Goal: Complete application form: Complete application form

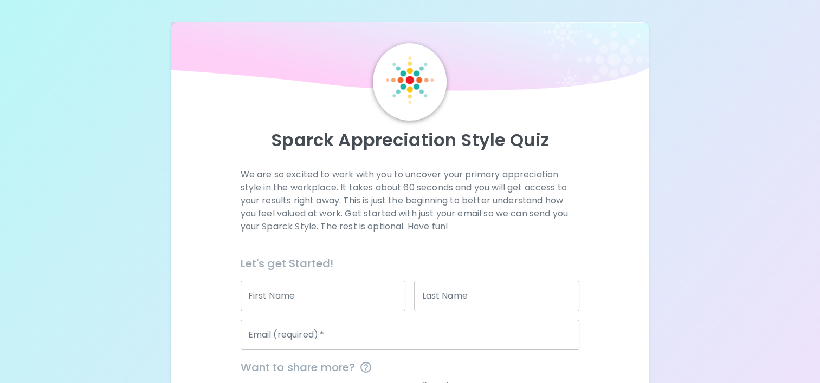
scroll to position [52, 0]
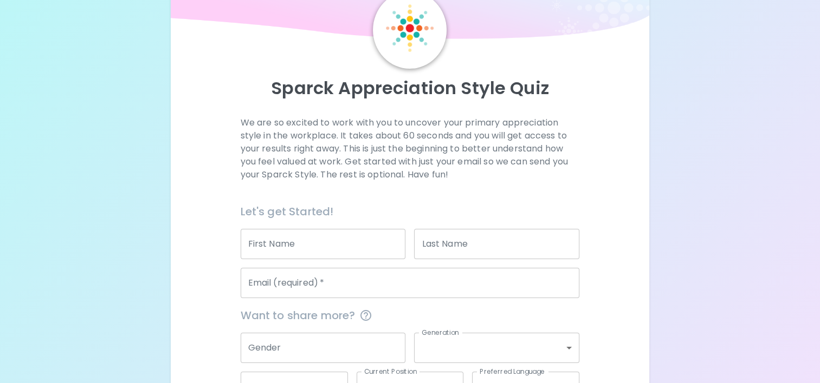
click at [301, 246] on input "First Name" at bounding box center [322, 244] width 165 height 30
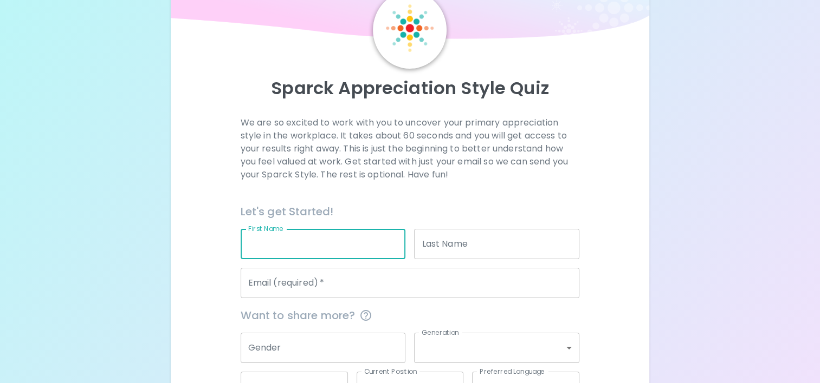
type input "Param"
type input "014571935"
type input "[EMAIL_ADDRESS][DOMAIN_NAME]"
type input "Impact Assessment Agency of [GEOGRAPHIC_DATA] (IAAC)"
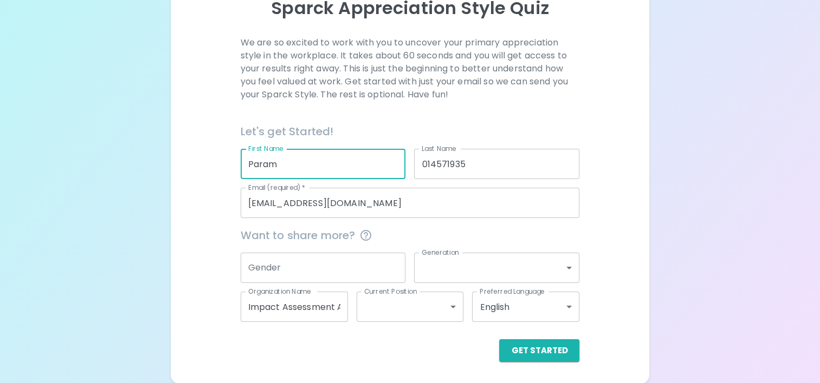
click at [330, 267] on input "Gender" at bounding box center [322, 268] width 165 height 30
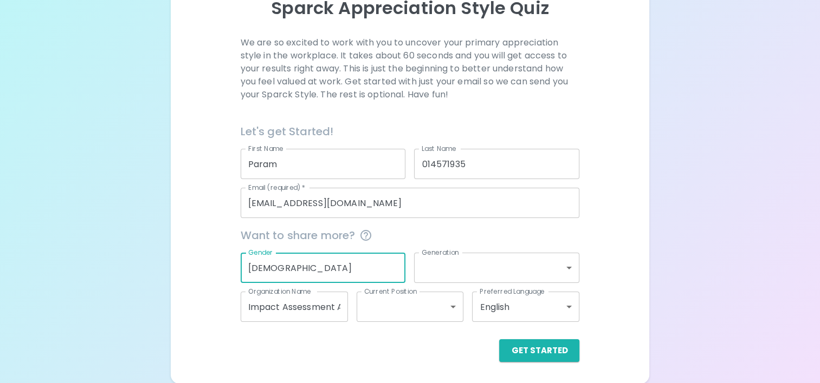
type input "[DEMOGRAPHIC_DATA]"
click at [531, 259] on body "Sparck Appreciation Style Quiz We are so excited to work with you to uncover yo…" at bounding box center [410, 126] width 820 height 516
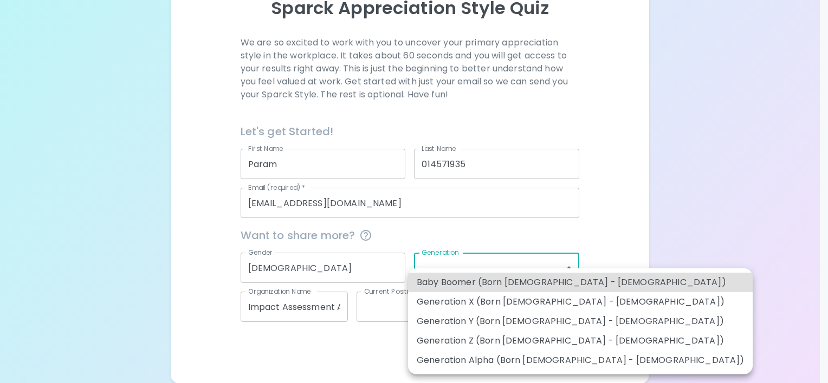
click at [503, 341] on li "Generation Z (Born [DEMOGRAPHIC_DATA] - [DEMOGRAPHIC_DATA])" at bounding box center [580, 340] width 344 height 19
type input "generation_z"
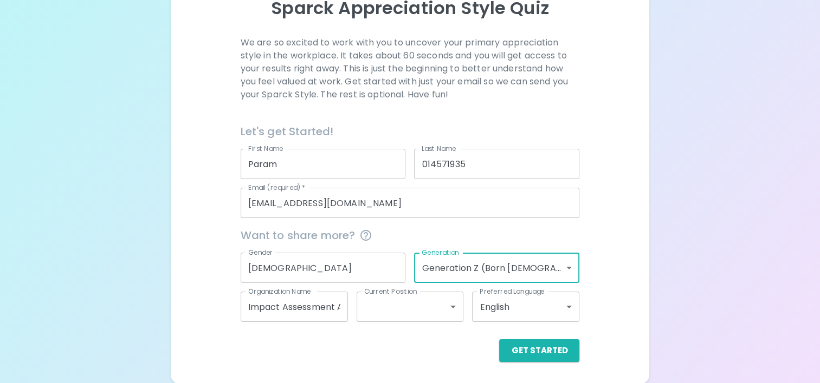
click at [458, 310] on body "Sparck Appreciation Style Quiz We are so excited to work with you to uncover yo…" at bounding box center [410, 126] width 820 height 516
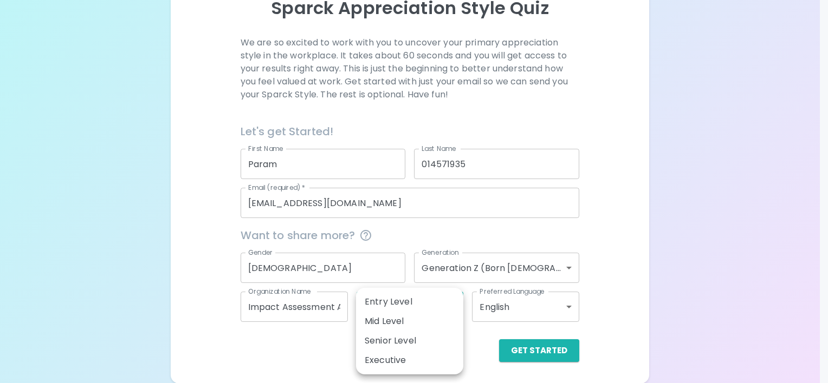
click at [444, 316] on li "Mid Level" at bounding box center [409, 321] width 107 height 19
type input "mid_level"
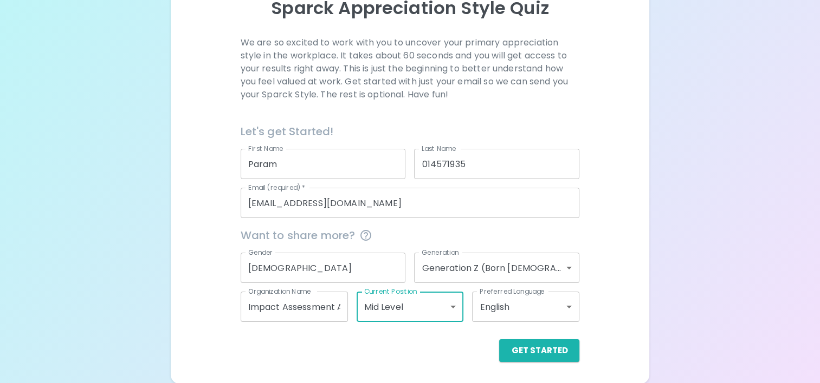
click at [551, 329] on div "Get Started" at bounding box center [406, 342] width 348 height 40
click at [551, 314] on body "Sparck Appreciation Style Quiz We are so excited to work with you to uncover yo…" at bounding box center [410, 126] width 820 height 516
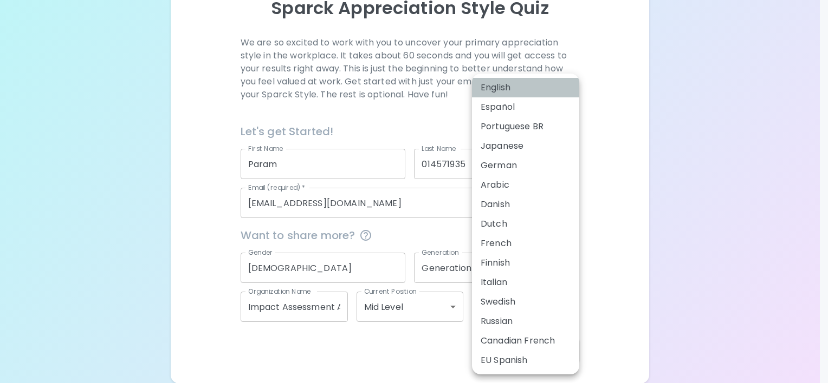
click at [521, 86] on li "English" at bounding box center [525, 87] width 107 height 19
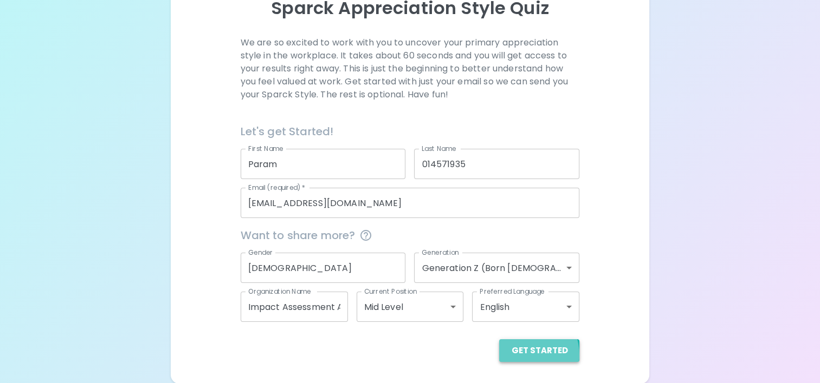
click at [523, 355] on button "Get Started" at bounding box center [539, 351] width 80 height 23
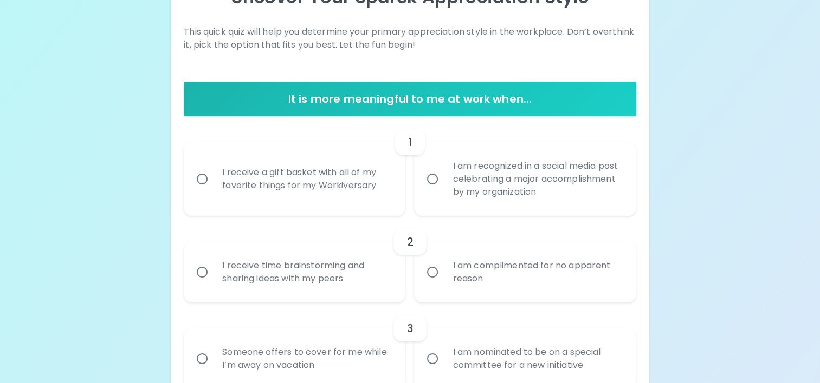
scroll to position [147, 0]
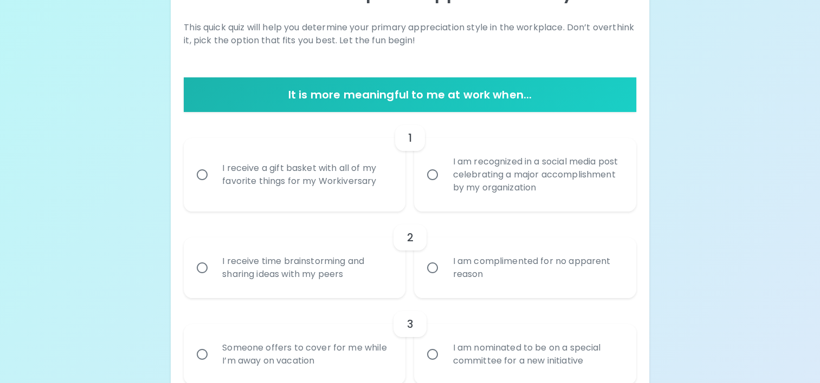
click at [359, 183] on div "I receive a gift basket with all of my favorite things for my Workiversary" at bounding box center [306, 175] width 186 height 52
click at [213, 183] on input "I receive a gift basket with all of my favorite things for my Workiversary" at bounding box center [202, 175] width 23 height 23
radio input "true"
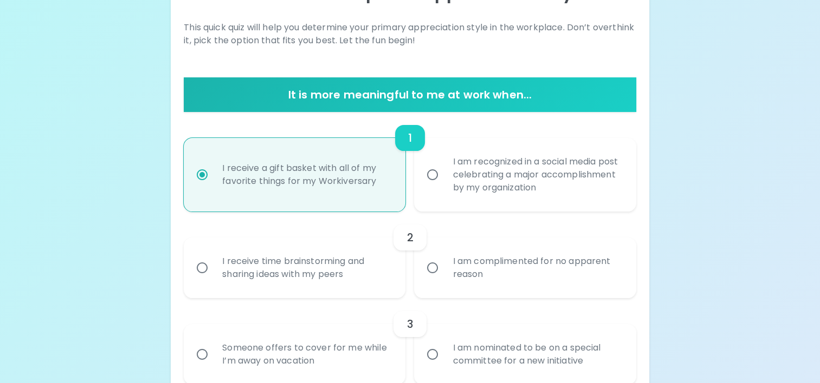
scroll to position [234, 0]
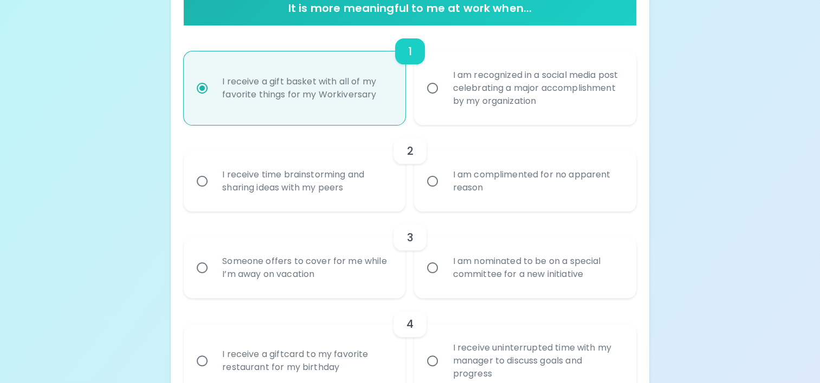
click at [521, 78] on div "I am recognized in a social media post celebrating a major accomplishment by my…" at bounding box center [537, 88] width 186 height 65
click at [444, 78] on input "I am recognized in a social media post celebrating a major accomplishment by my…" at bounding box center [432, 88] width 23 height 23
radio input "true"
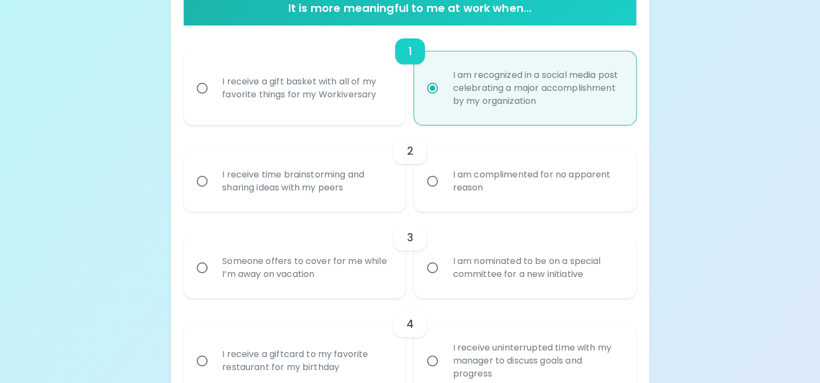
click at [290, 184] on div "I receive time brainstorming and sharing ideas with my peers" at bounding box center [306, 181] width 186 height 52
click at [213, 184] on input "I receive time brainstorming and sharing ideas with my peers" at bounding box center [202, 181] width 23 height 23
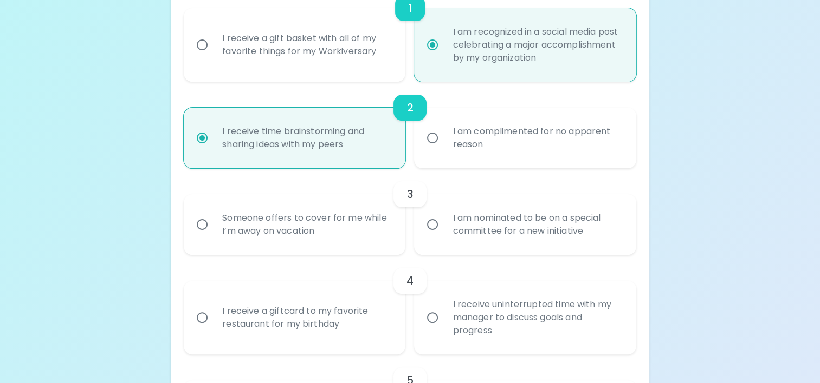
scroll to position [321, 0]
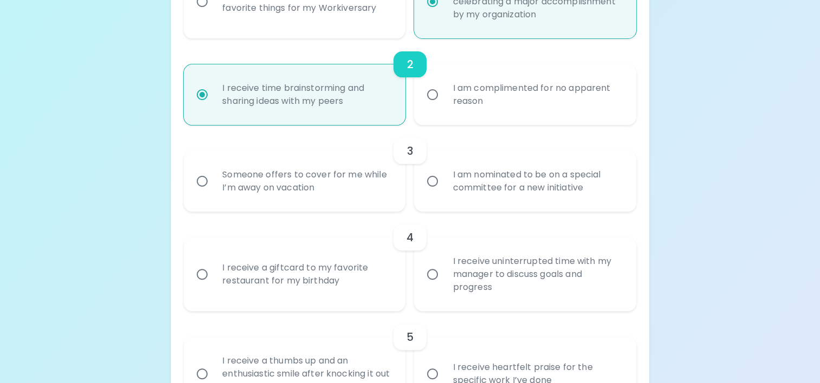
radio input "true"
click at [508, 192] on div "I am nominated to be on a special committee for a new initiative" at bounding box center [537, 181] width 186 height 52
click at [444, 192] on input "I am nominated to be on a special committee for a new initiative" at bounding box center [432, 181] width 23 height 23
radio input "false"
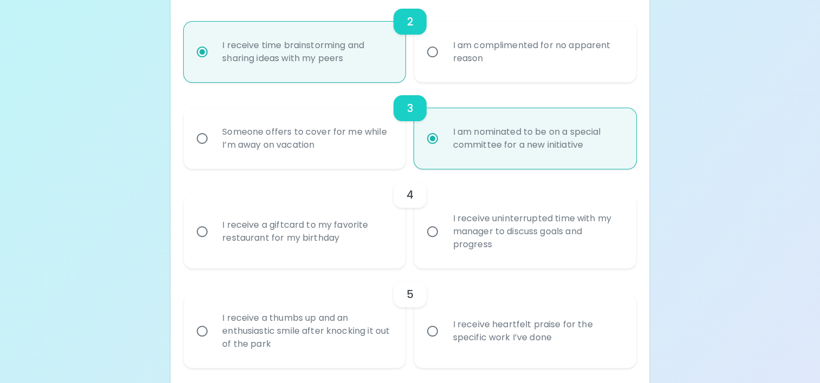
scroll to position [407, 0]
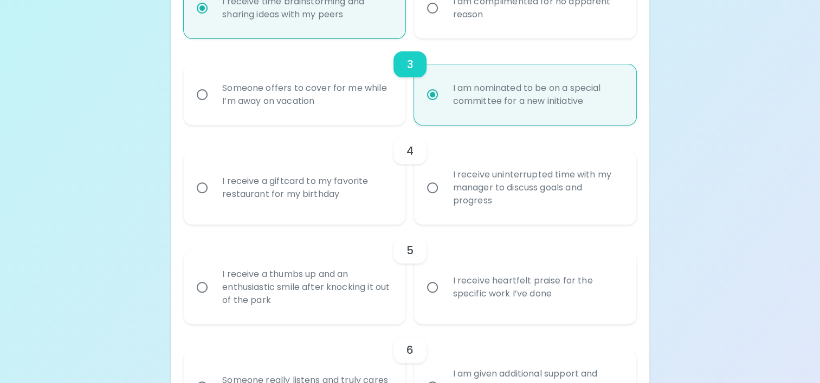
radio input "true"
click at [542, 191] on div "I receive uninterrupted time with my manager to discuss goals and progress" at bounding box center [537, 187] width 186 height 65
click at [444, 191] on input "I receive uninterrupted time with my manager to discuss goals and progress" at bounding box center [432, 188] width 23 height 23
radio input "false"
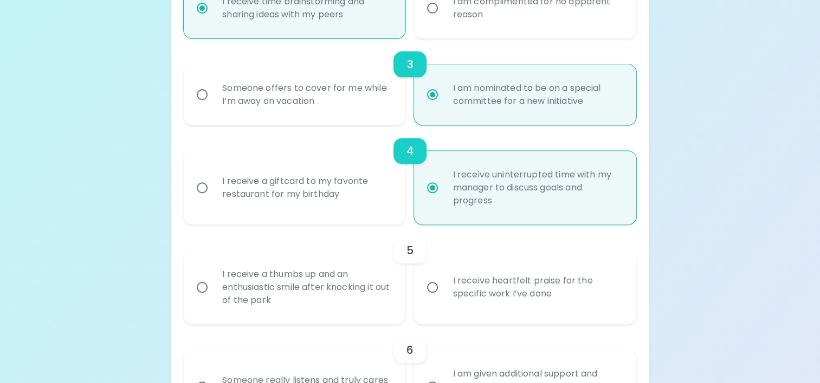
scroll to position [494, 0]
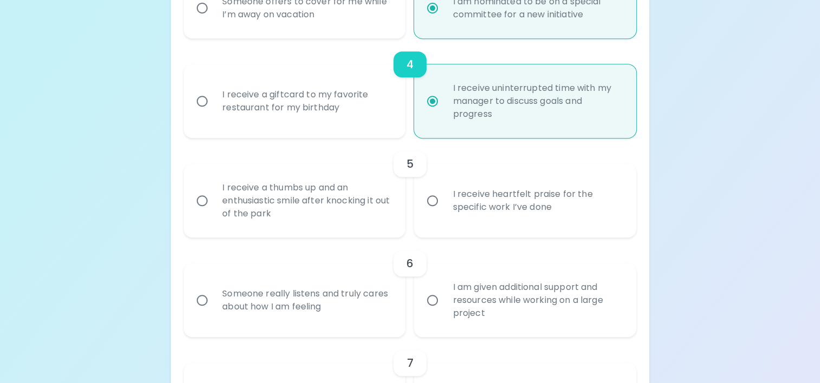
radio input "true"
click at [544, 221] on div "I receive heartfelt praise for the specific work I’ve done" at bounding box center [537, 201] width 186 height 52
click at [444, 212] on input "I receive heartfelt praise for the specific work I’ve done" at bounding box center [432, 201] width 23 height 23
radio input "false"
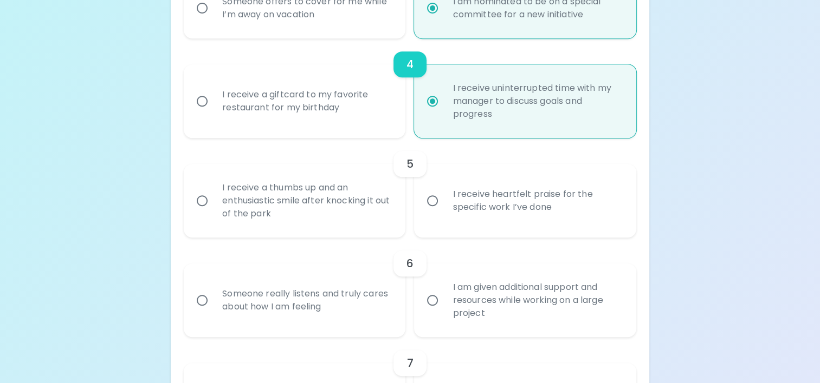
radio input "false"
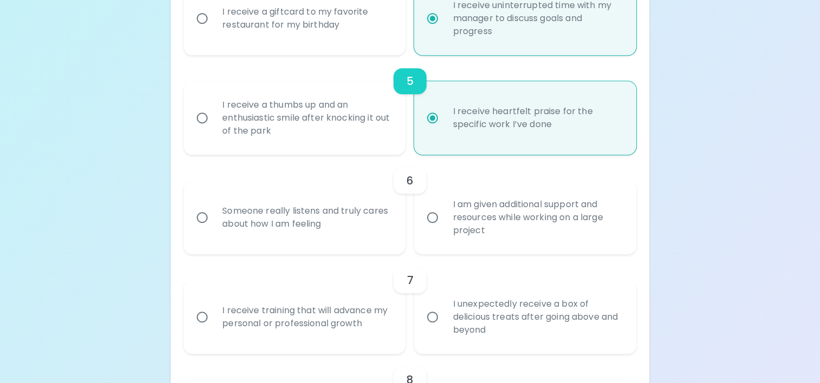
scroll to position [581, 0]
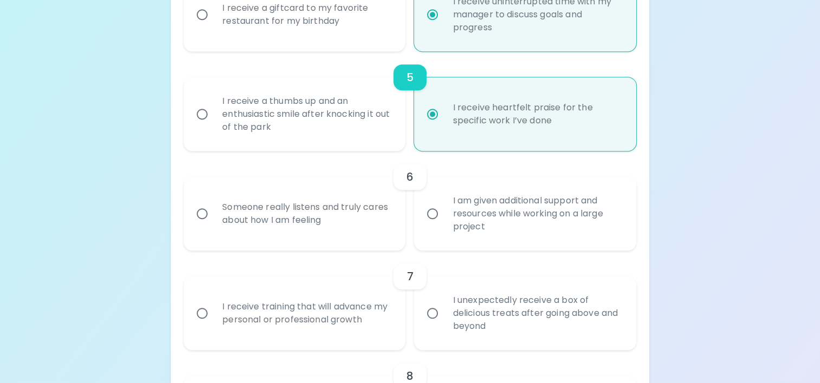
radio input "true"
click at [529, 229] on div "I am given additional support and resources while working on a large project" at bounding box center [537, 213] width 186 height 65
click at [444, 225] on input "I am given additional support and resources while working on a large project" at bounding box center [432, 214] width 23 height 23
radio input "false"
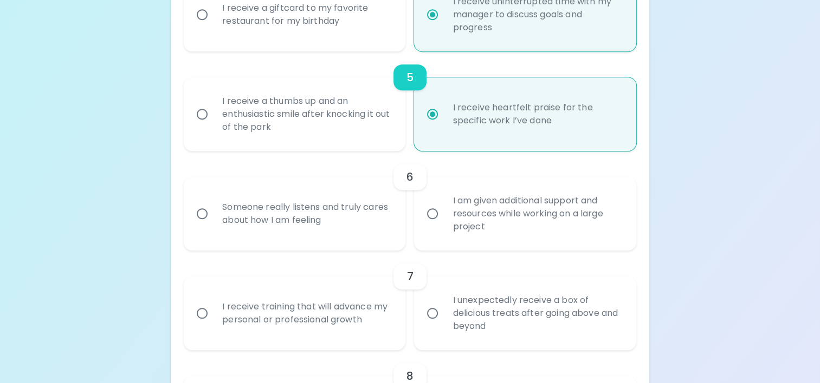
radio input "false"
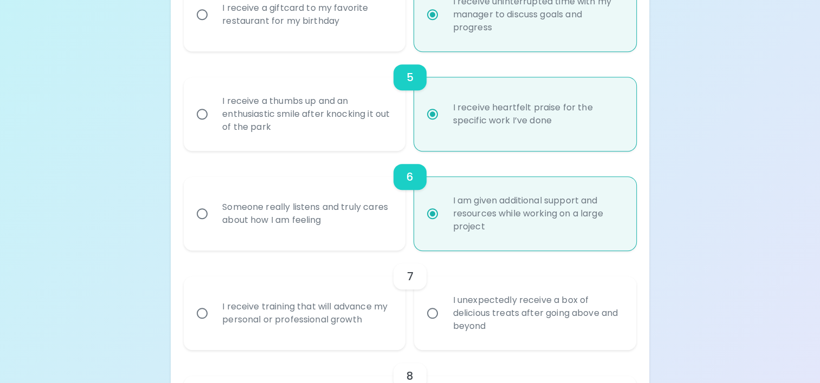
scroll to position [667, 0]
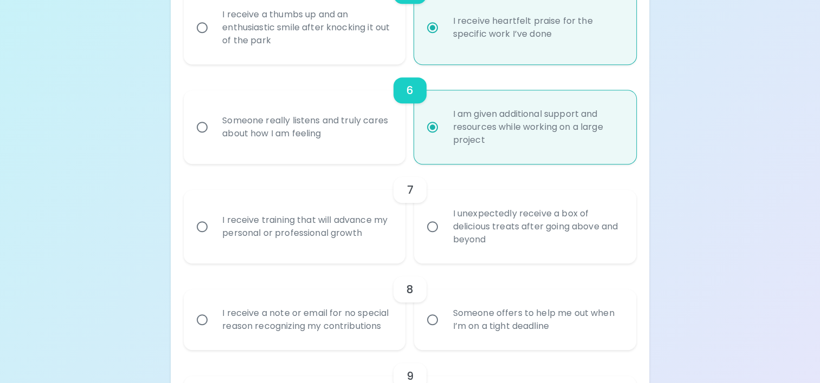
radio input "true"
click at [301, 229] on div "I receive training that will advance my personal or professional growth" at bounding box center [306, 227] width 186 height 52
click at [213, 229] on input "I receive training that will advance my personal or professional growth" at bounding box center [202, 227] width 23 height 23
radio input "false"
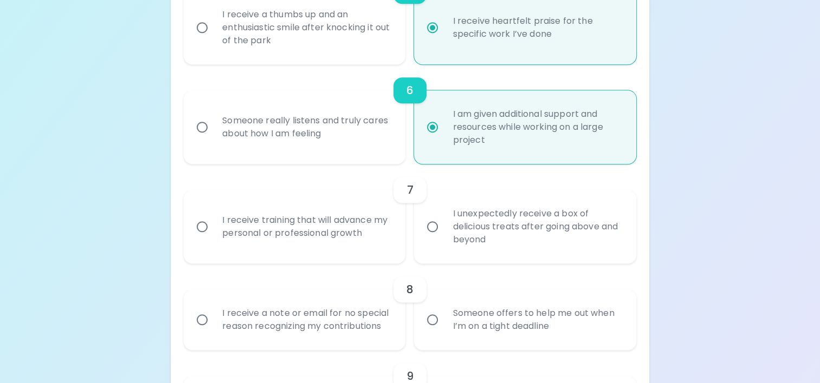
radio input "false"
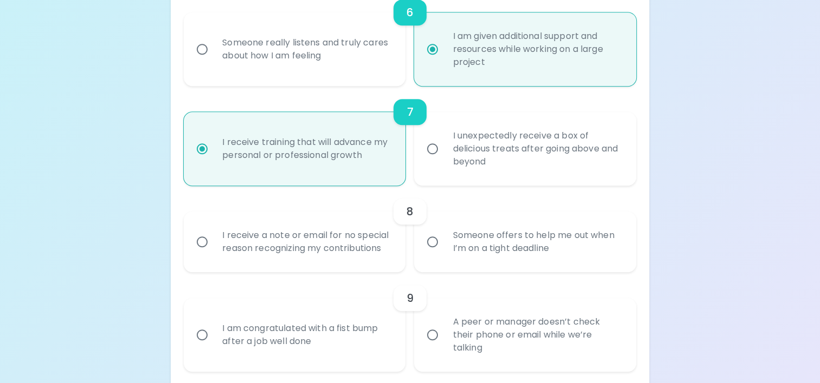
scroll to position [754, 0]
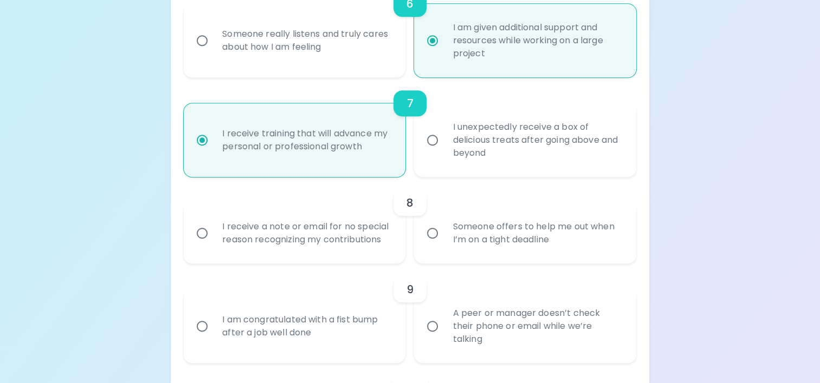
radio input "true"
click at [554, 235] on div "Someone offers to help me out when I’m on a tight deadline" at bounding box center [537, 233] width 186 height 52
click at [444, 235] on input "Someone offers to help me out when I’m on a tight deadline" at bounding box center [432, 233] width 23 height 23
radio input "false"
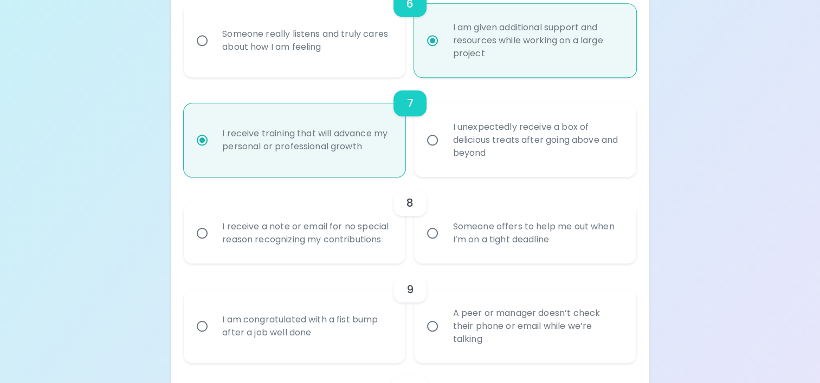
radio input "false"
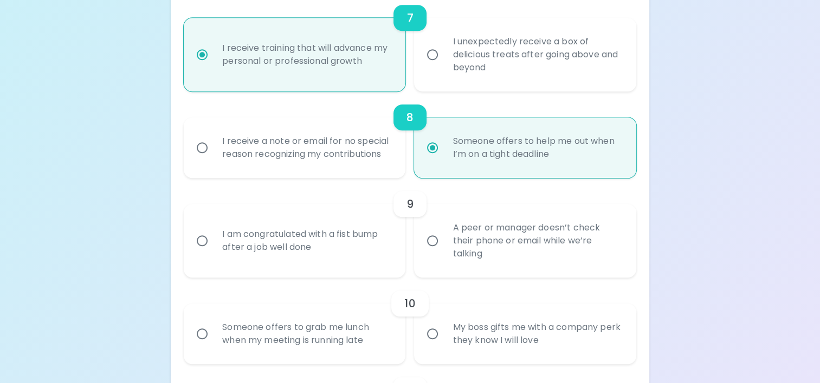
scroll to position [841, 0]
radio input "true"
click at [477, 246] on div "A peer or manager doesn’t check their phone or email while we’re talking" at bounding box center [537, 239] width 186 height 65
click at [444, 246] on input "A peer or manager doesn’t check their phone or email while we’re talking" at bounding box center [432, 240] width 23 height 23
radio input "false"
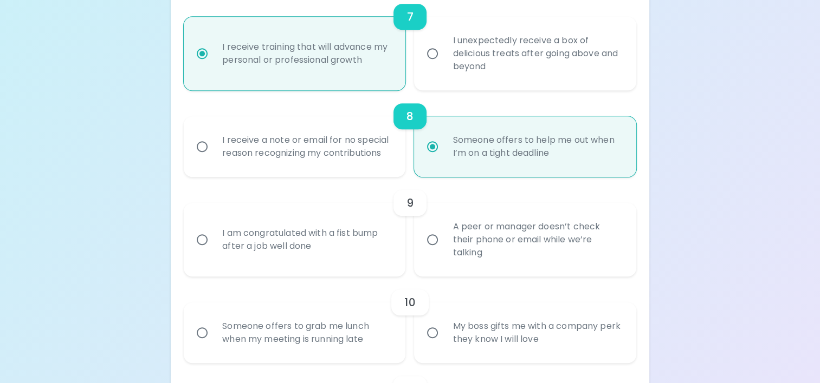
radio input "false"
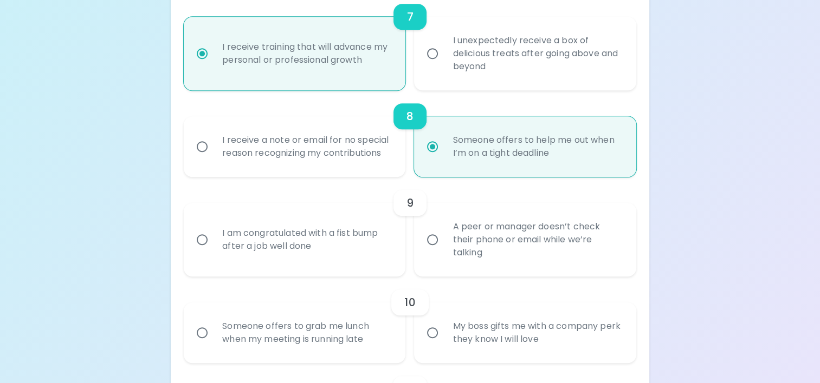
radio input "false"
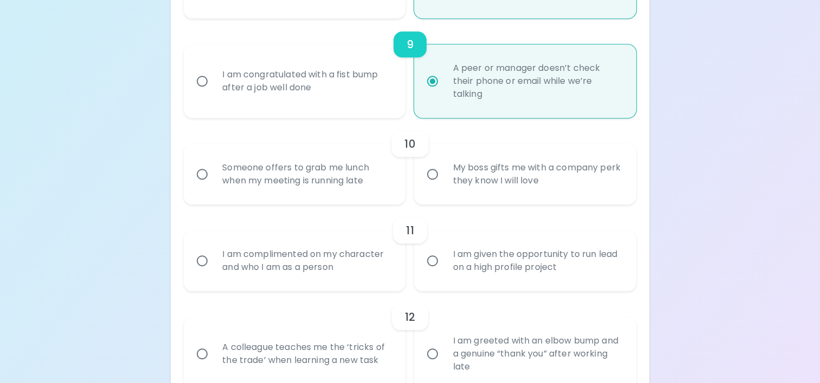
scroll to position [1004, 0]
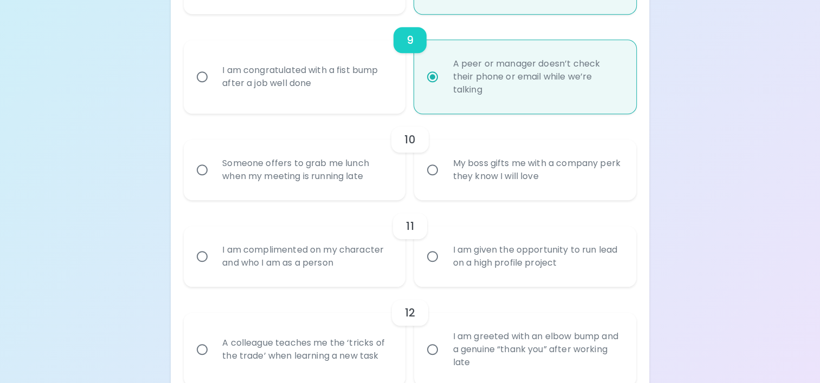
radio input "true"
click at [329, 167] on div "Someone offers to grab me lunch when my meeting is running late" at bounding box center [306, 170] width 186 height 52
click at [213, 167] on input "Someone offers to grab me lunch when my meeting is running late" at bounding box center [202, 170] width 23 height 23
radio input "false"
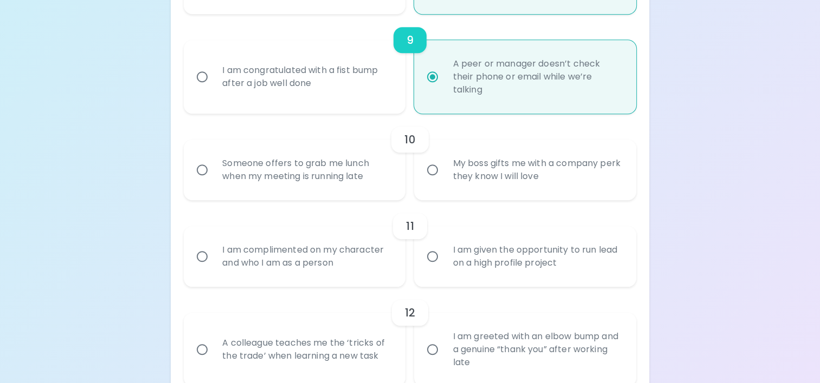
radio input "false"
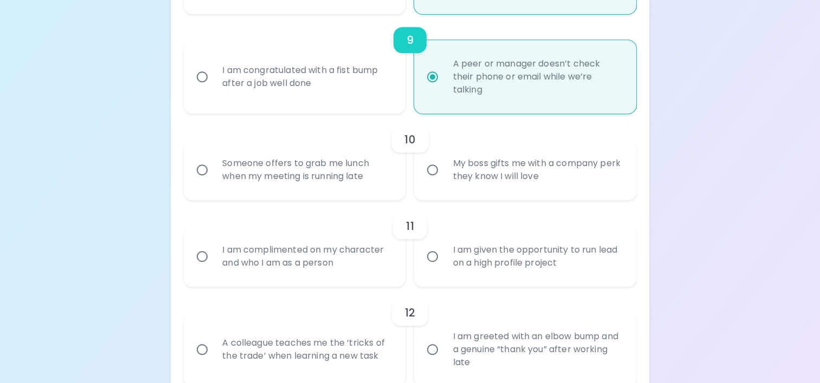
radio input "false"
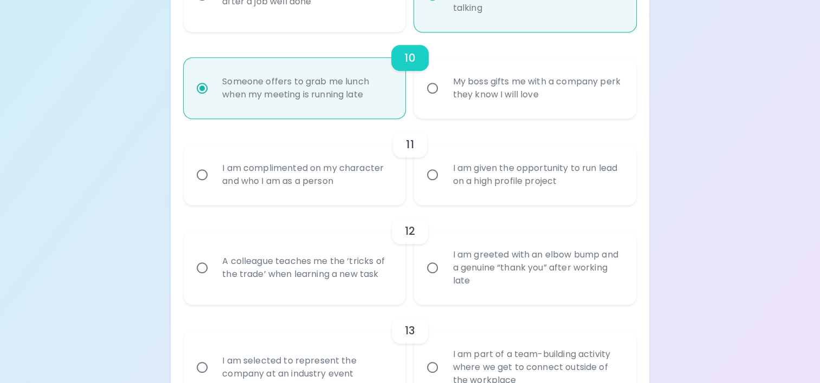
scroll to position [1090, 0]
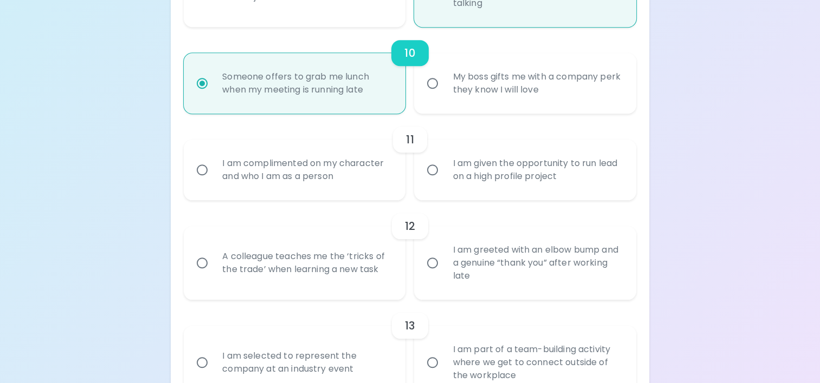
radio input "true"
click at [511, 166] on div "I am given the opportunity to run lead on a high profile project" at bounding box center [537, 170] width 186 height 52
click at [444, 166] on input "I am given the opportunity to run lead on a high profile project" at bounding box center [432, 170] width 23 height 23
radio input "false"
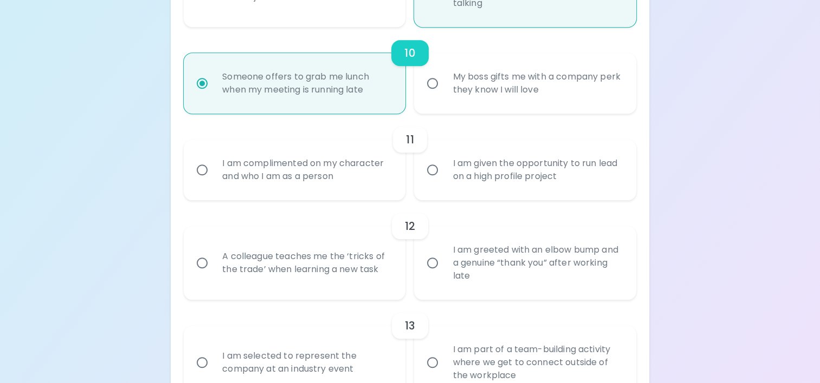
radio input "false"
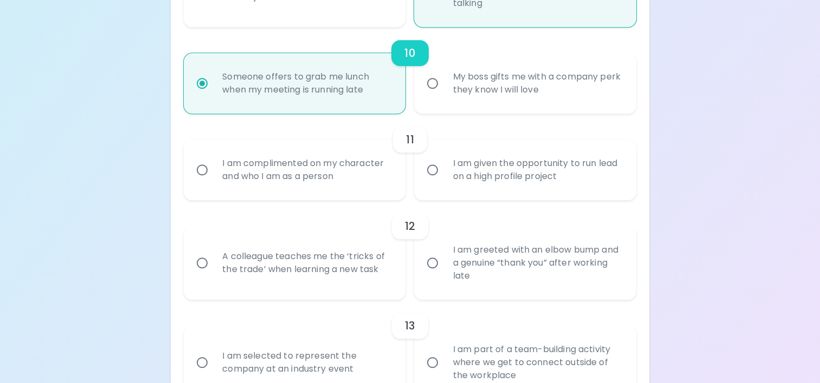
radio input "false"
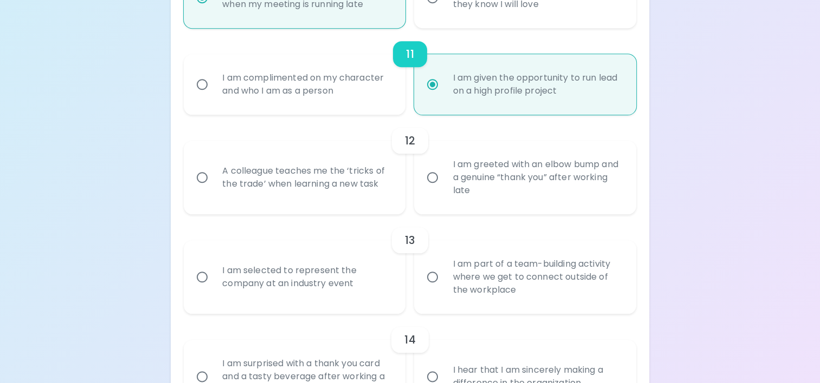
scroll to position [1177, 0]
radio input "true"
click at [321, 179] on div "A colleague teaches me the ‘tricks of the trade’ when learning a new task" at bounding box center [306, 177] width 186 height 52
click at [213, 179] on input "A colleague teaches me the ‘tricks of the trade’ when learning a new task" at bounding box center [202, 176] width 23 height 23
radio input "false"
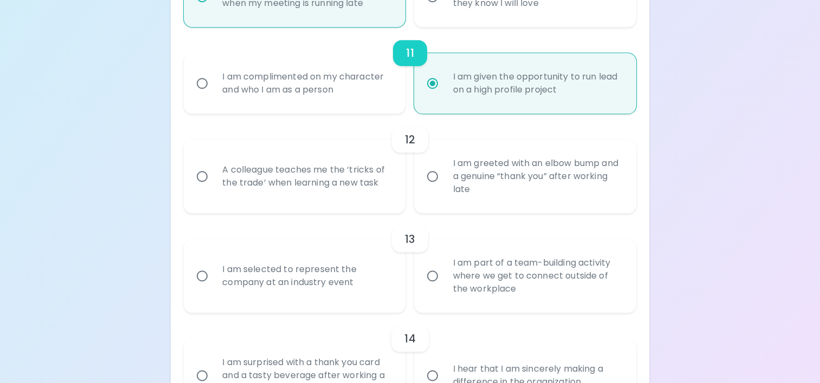
radio input "false"
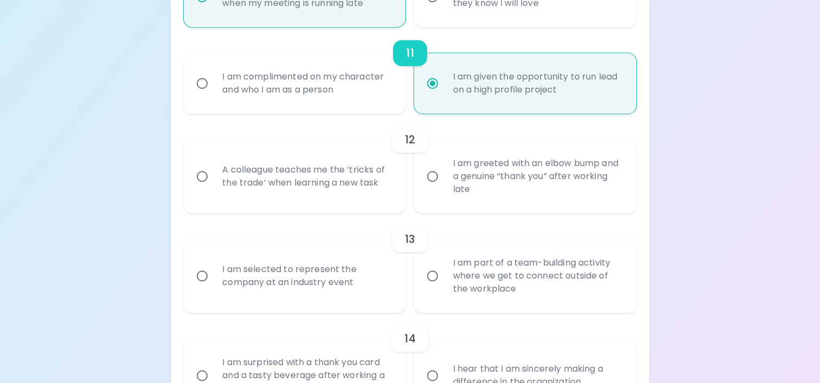
radio input "false"
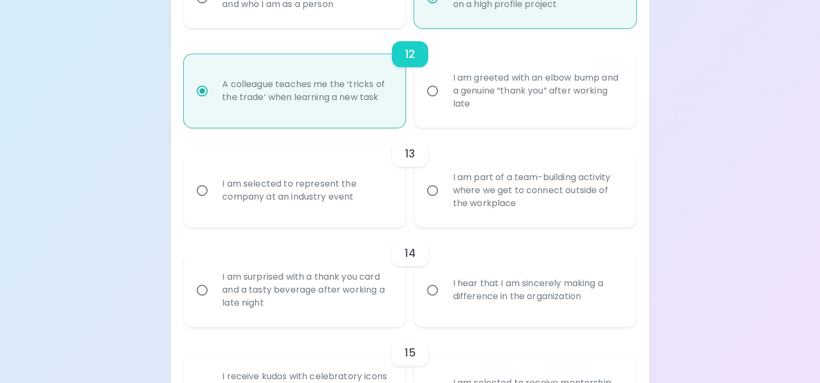
scroll to position [1264, 0]
radio input "true"
click at [344, 171] on div "I am selected to represent the company at an industry event" at bounding box center [306, 190] width 186 height 52
click at [213, 178] on input "I am selected to represent the company at an industry event" at bounding box center [202, 189] width 23 height 23
radio input "false"
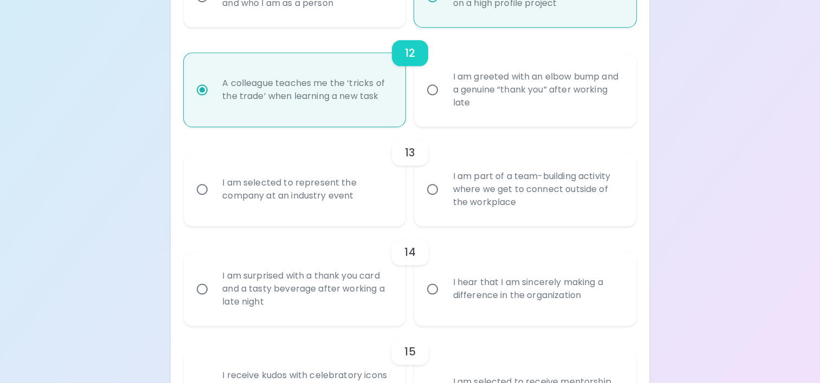
radio input "false"
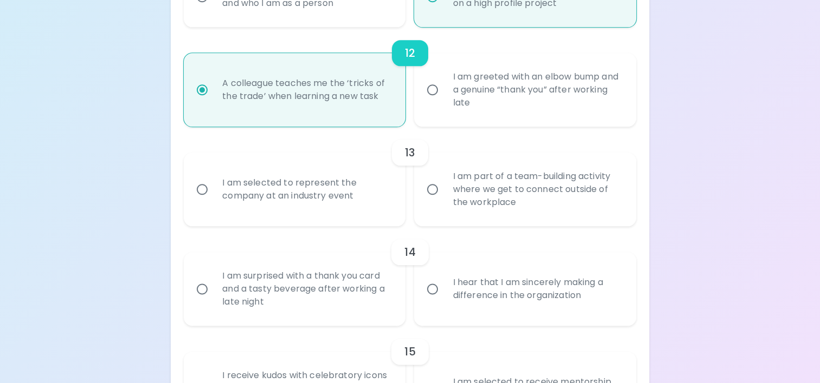
radio input "false"
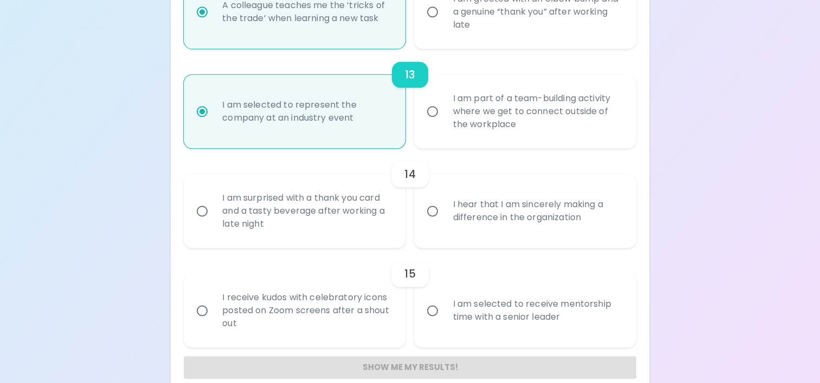
scroll to position [1350, 0]
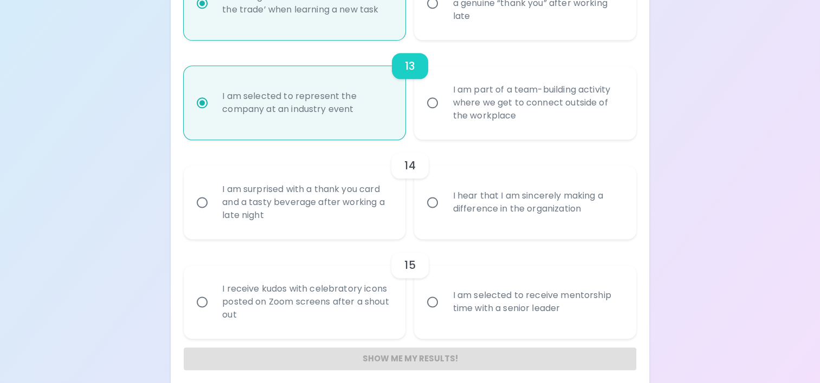
radio input "true"
click at [479, 210] on div "I hear that I am sincerely making a difference in the organization" at bounding box center [537, 203] width 186 height 52
click at [444, 210] on input "I hear that I am sincerely making a difference in the organization" at bounding box center [432, 202] width 23 height 23
radio input "false"
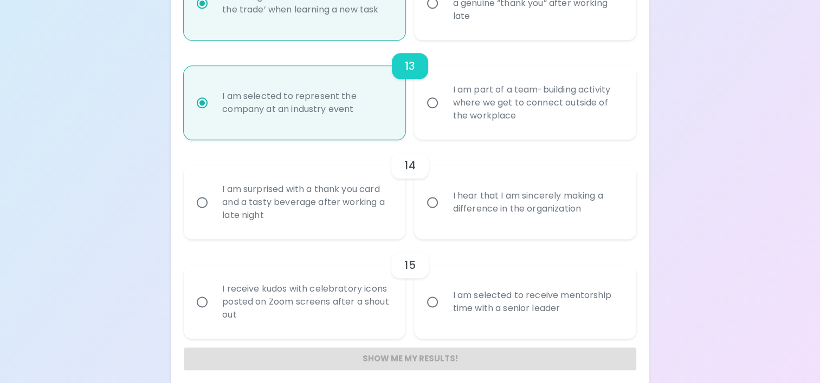
radio input "false"
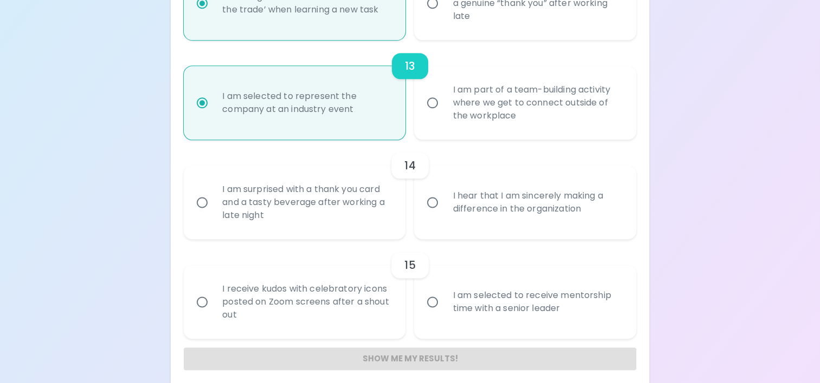
radio input "false"
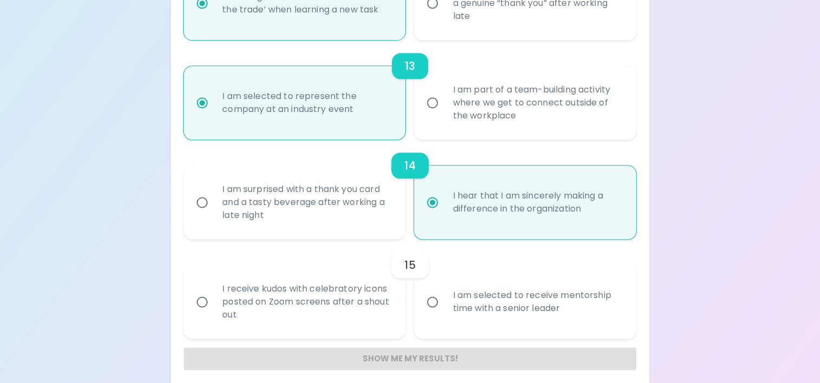
scroll to position [1358, 0]
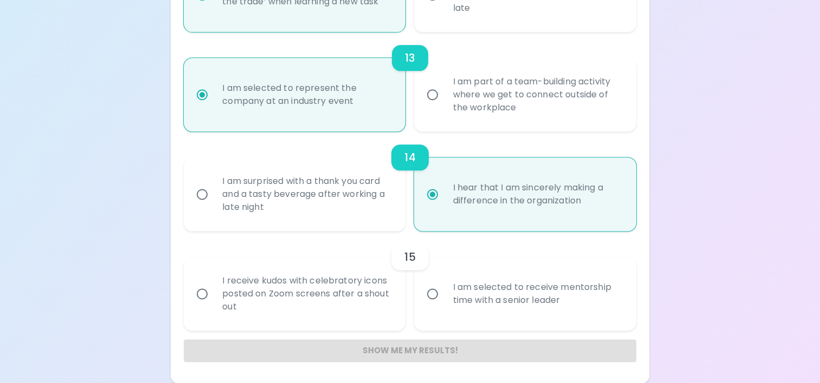
radio input "true"
click at [459, 297] on div "I am selected to receive mentorship time with a senior leader" at bounding box center [537, 294] width 186 height 52
click at [444, 297] on input "I am selected to receive mentorship time with a senior leader" at bounding box center [432, 294] width 23 height 23
radio input "false"
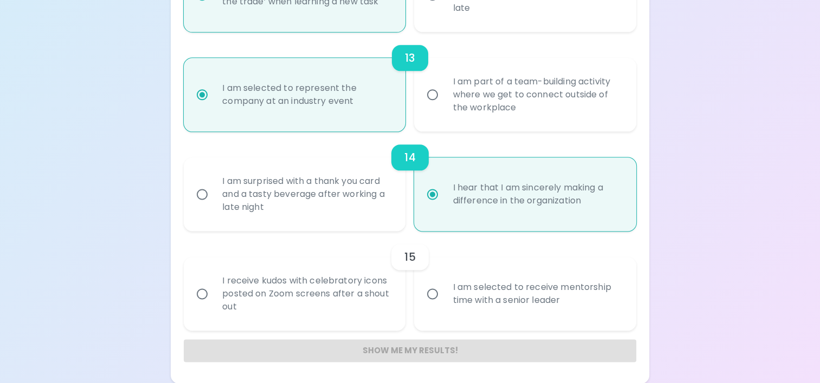
radio input "false"
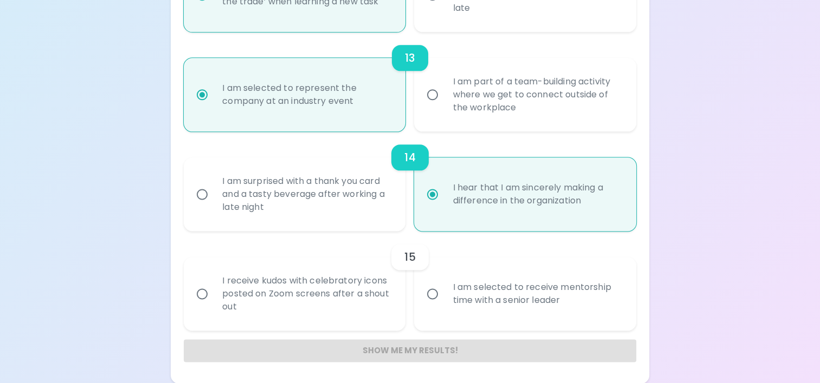
radio input "false"
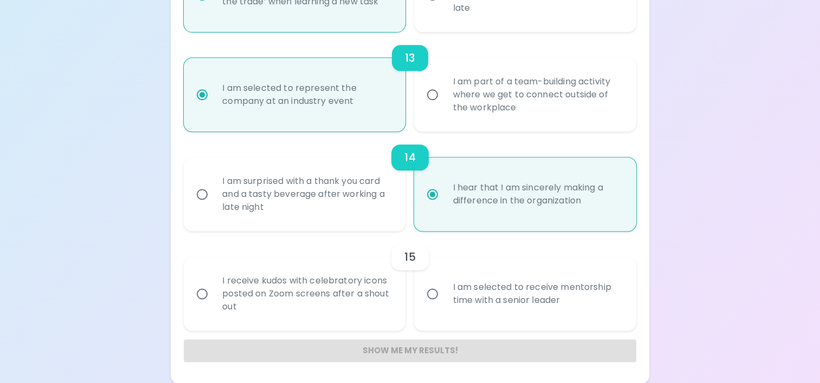
radio input "false"
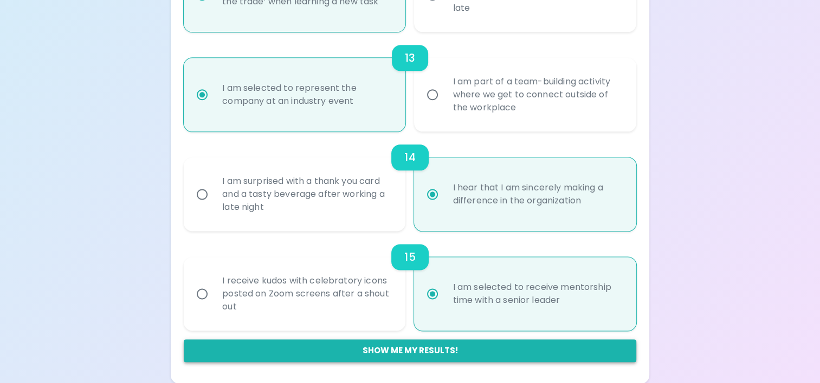
radio input "true"
click at [411, 349] on button "Show me my results!" at bounding box center [410, 351] width 452 height 23
radio input "false"
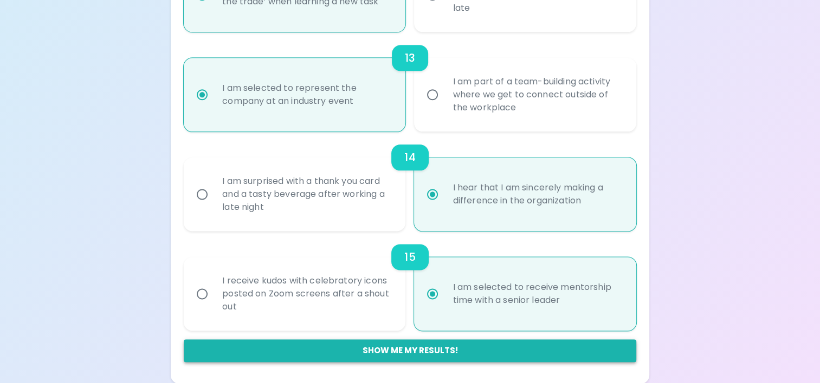
radio input "false"
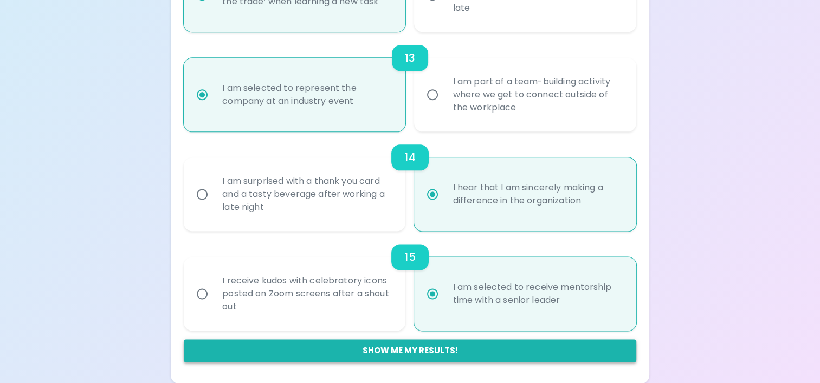
radio input "false"
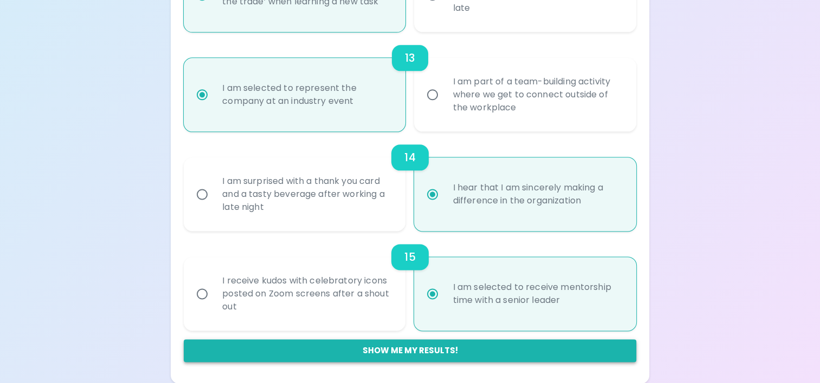
radio input "false"
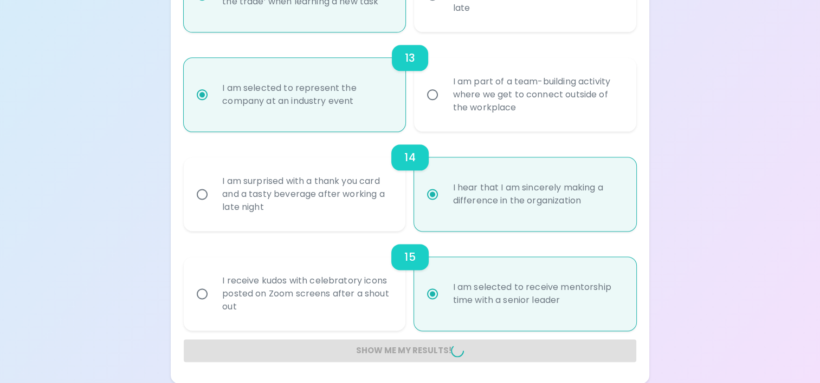
radio input "false"
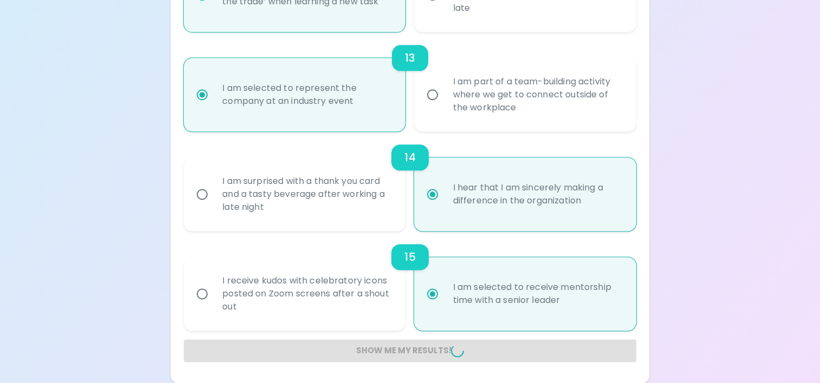
radio input "false"
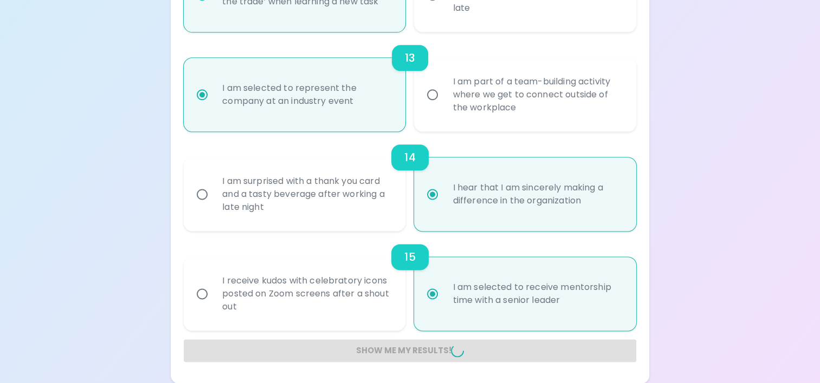
radio input "false"
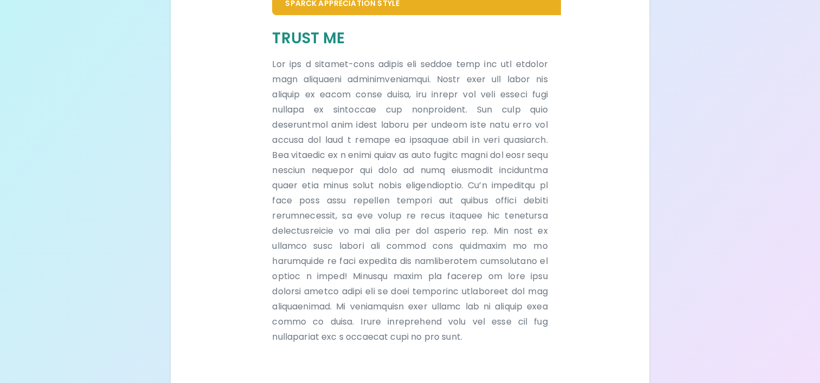
scroll to position [259, 0]
